Goal: Use online tool/utility: Utilize a website feature to perform a specific function

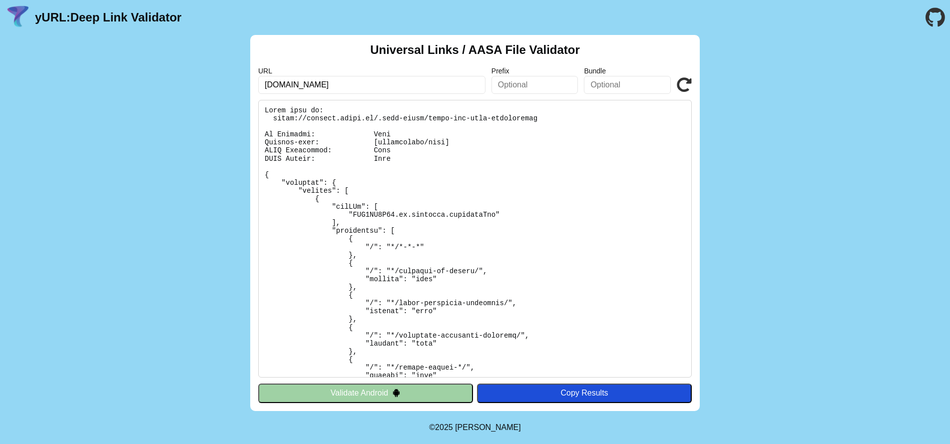
type input "[DOMAIN_NAME]"
click button "Validate" at bounding box center [0, 0] width 0 height 0
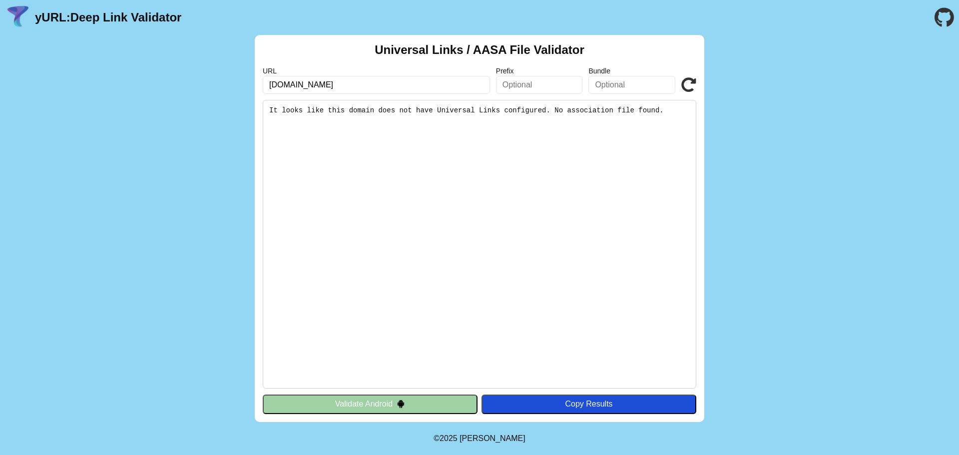
click at [417, 79] on input "[DOMAIN_NAME]" at bounding box center [376, 85] width 227 height 18
click at [369, 403] on button "Validate Android" at bounding box center [370, 403] width 215 height 19
